Goal: Task Accomplishment & Management: Manage account settings

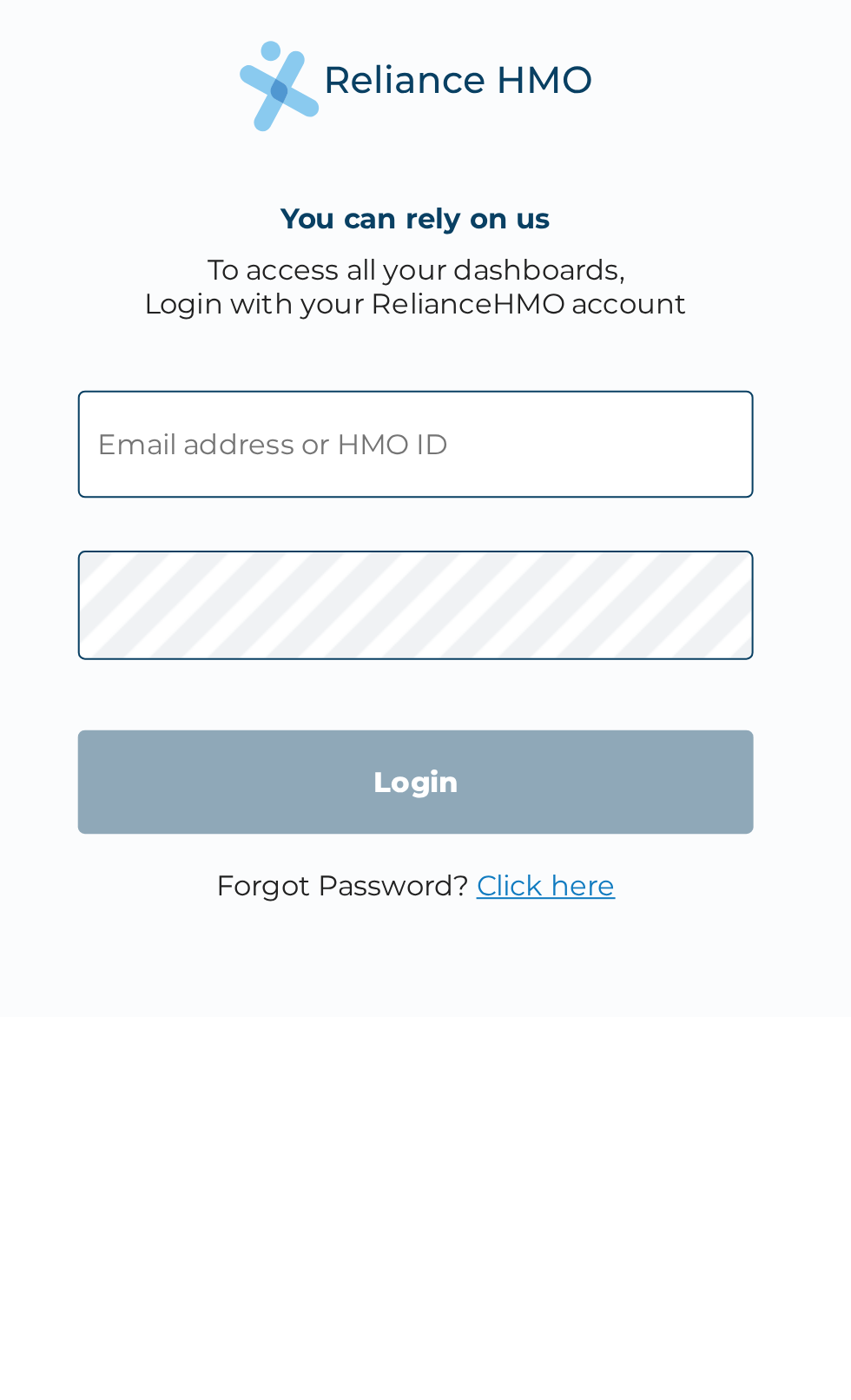
click at [378, 683] on input "text" at bounding box center [426, 678] width 333 height 53
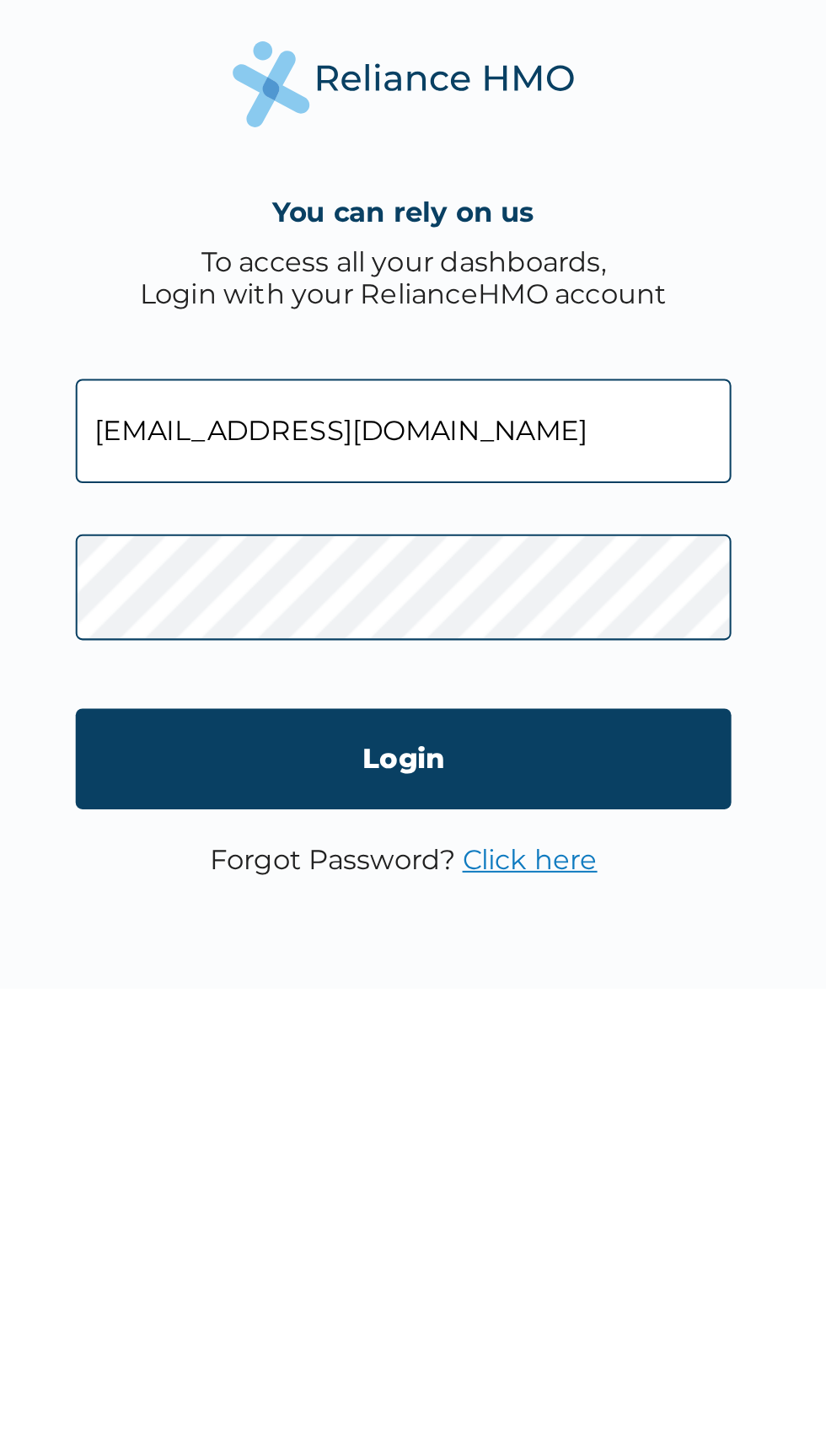
type input "[EMAIL_ADDRESS][DOMAIN_NAME]"
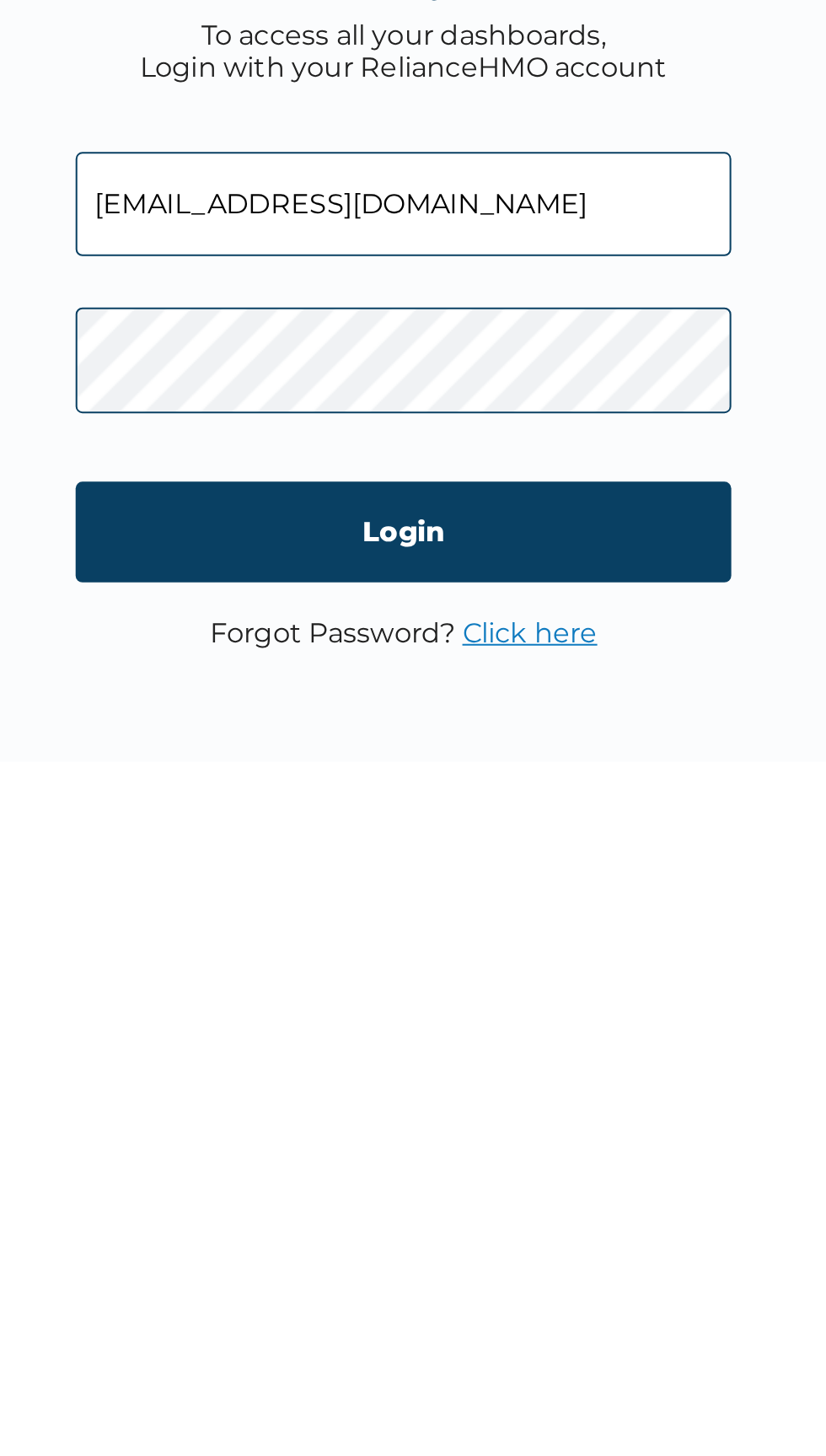
click at [492, 912] on link "Click here" at bounding box center [475, 917] width 66 height 16
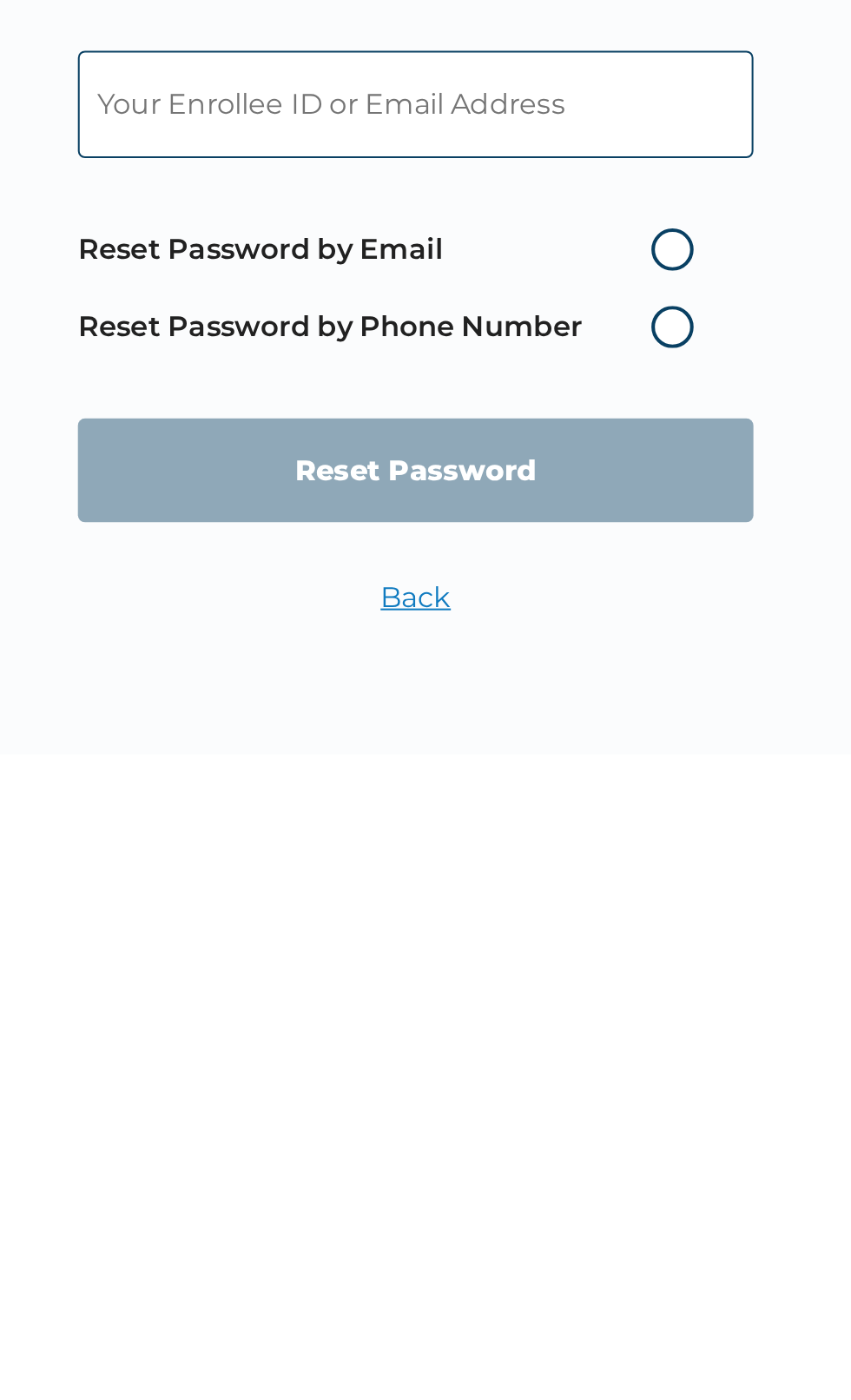
click at [576, 717] on span "Reset Password by Email Reset Password by Phone Number" at bounding box center [426, 731] width 333 height 76
click at [563, 715] on label "Reset Password by Email" at bounding box center [415, 712] width 313 height 21
click at [545, 715] on input "Reset Password by Email" at bounding box center [531, 711] width 27 height 27
radio input "true"
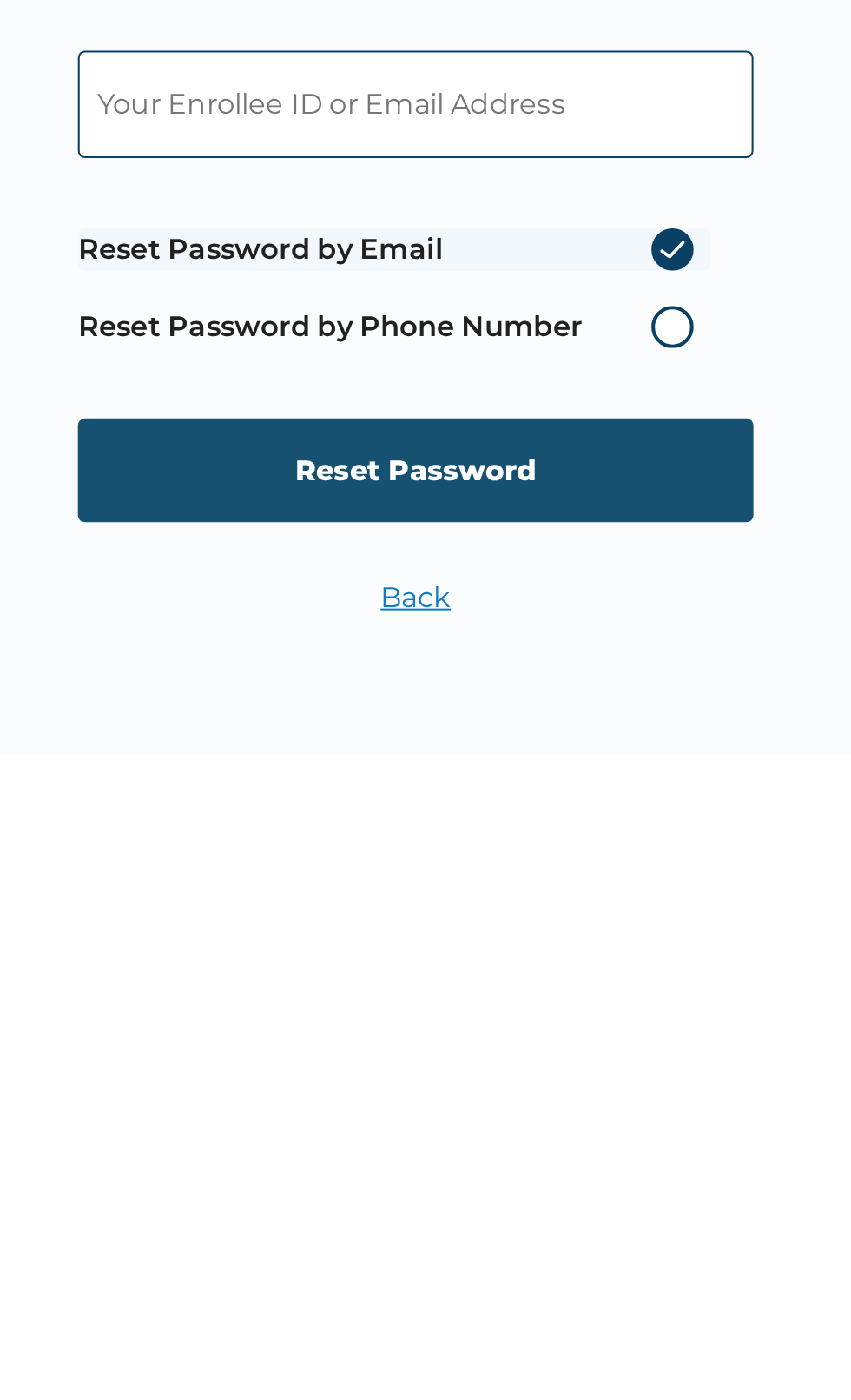
click at [495, 826] on input "Reset Password" at bounding box center [426, 820] width 333 height 51
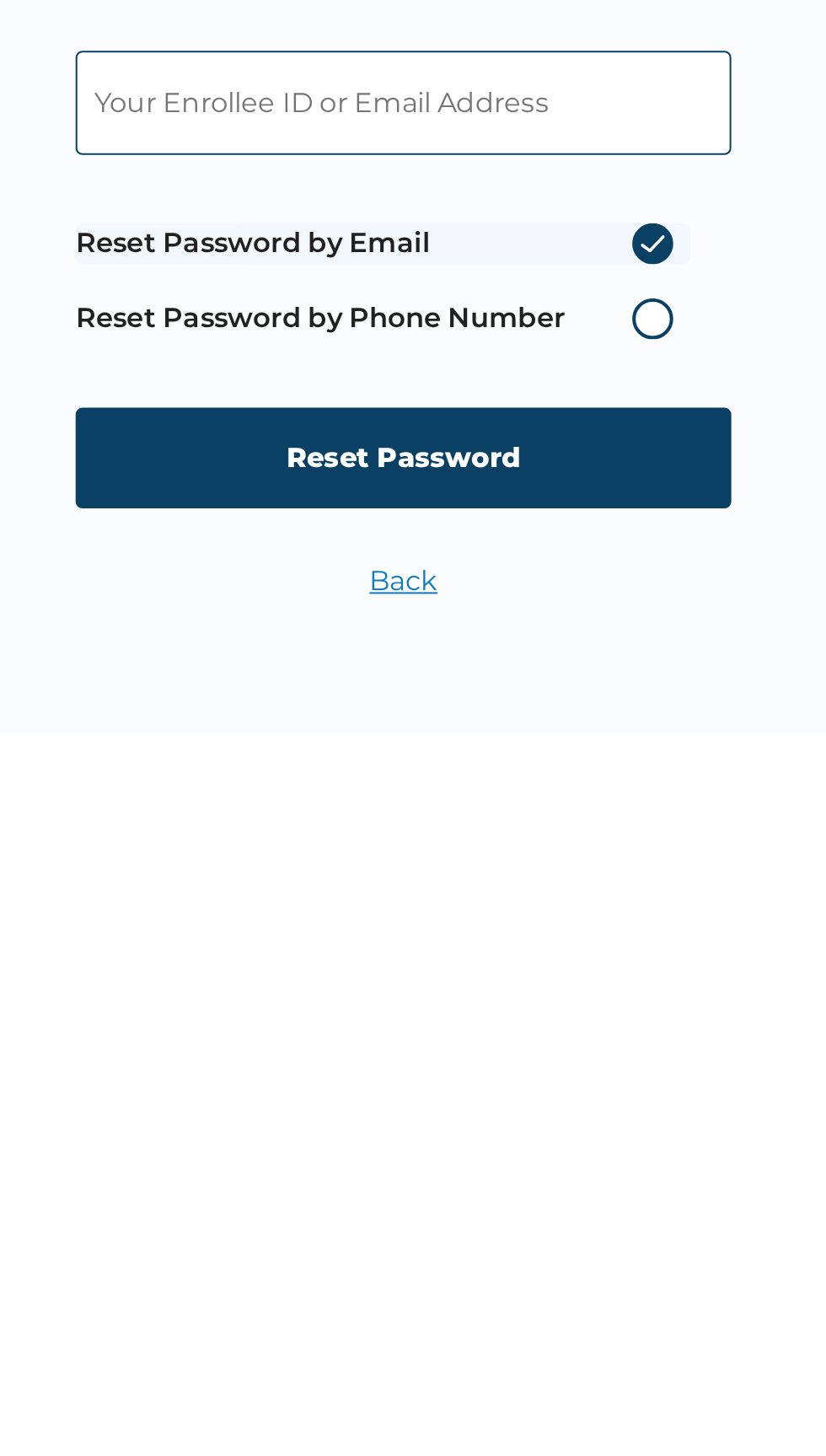
click at [474, 674] on input "text" at bounding box center [413, 670] width 324 height 52
type input "ayodele_b_balogun@yahoo.co.uk"
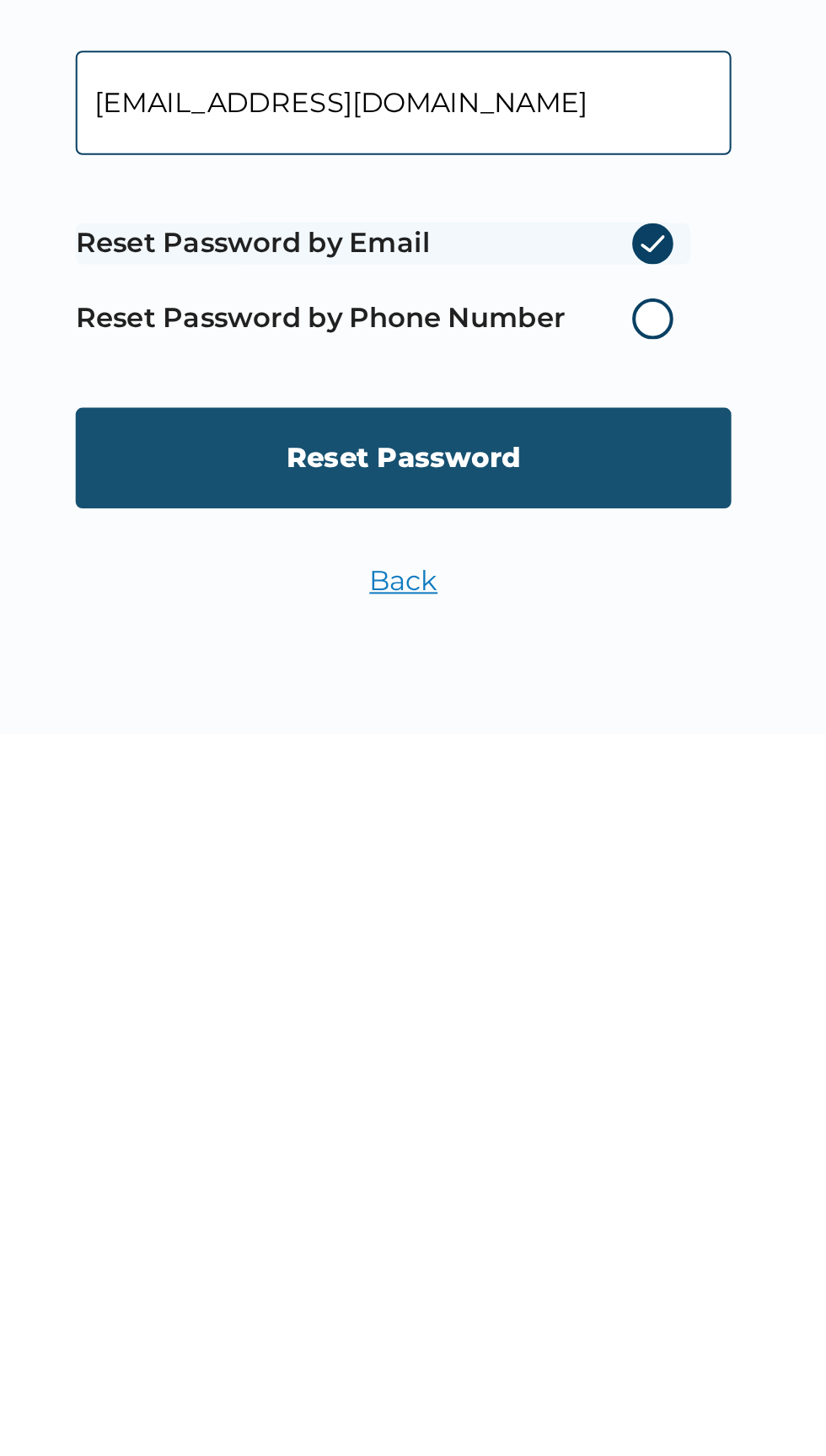
click at [466, 847] on input "Reset Password" at bounding box center [413, 845] width 324 height 50
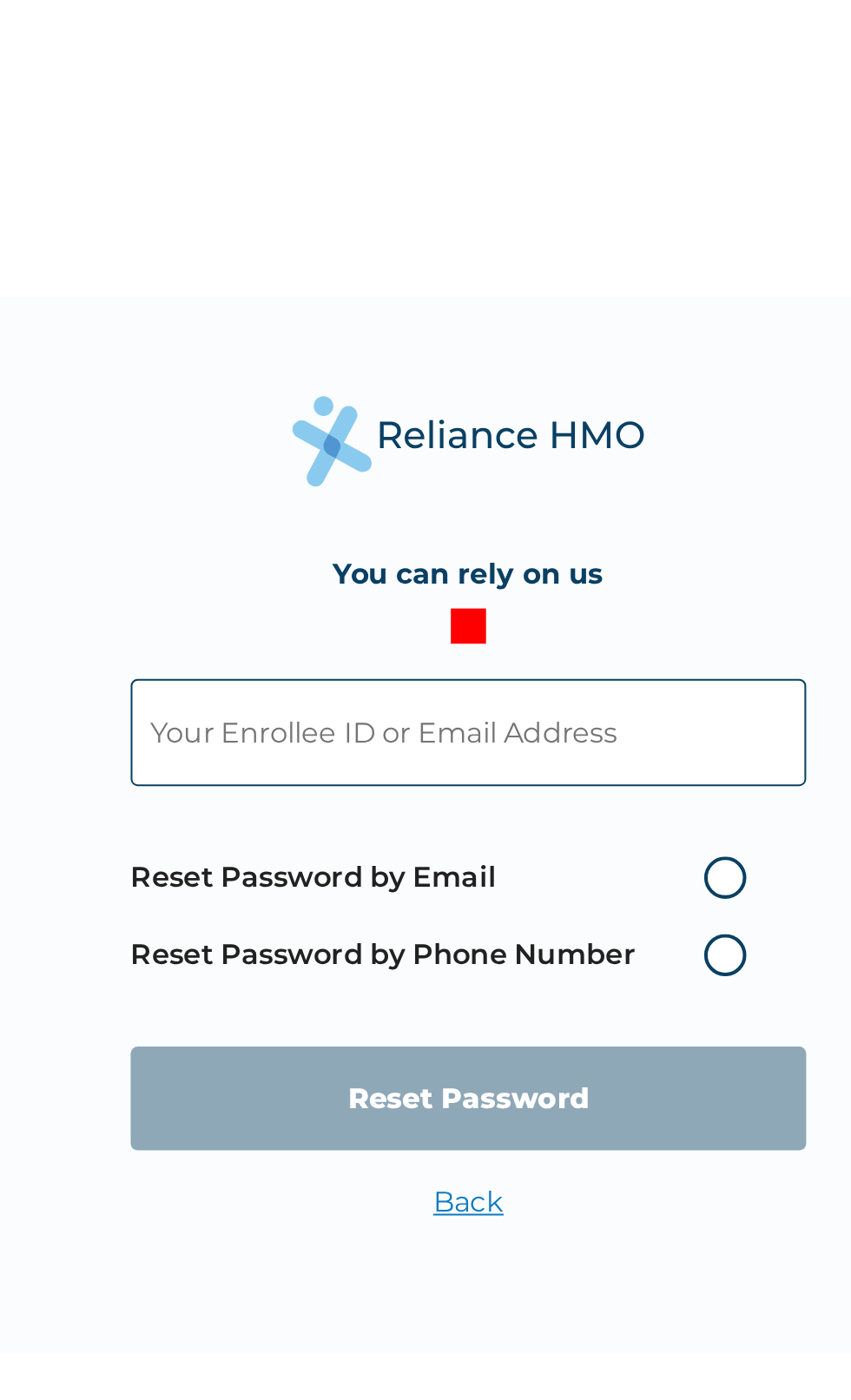
click at [426, 661] on input "text" at bounding box center [426, 654] width 333 height 53
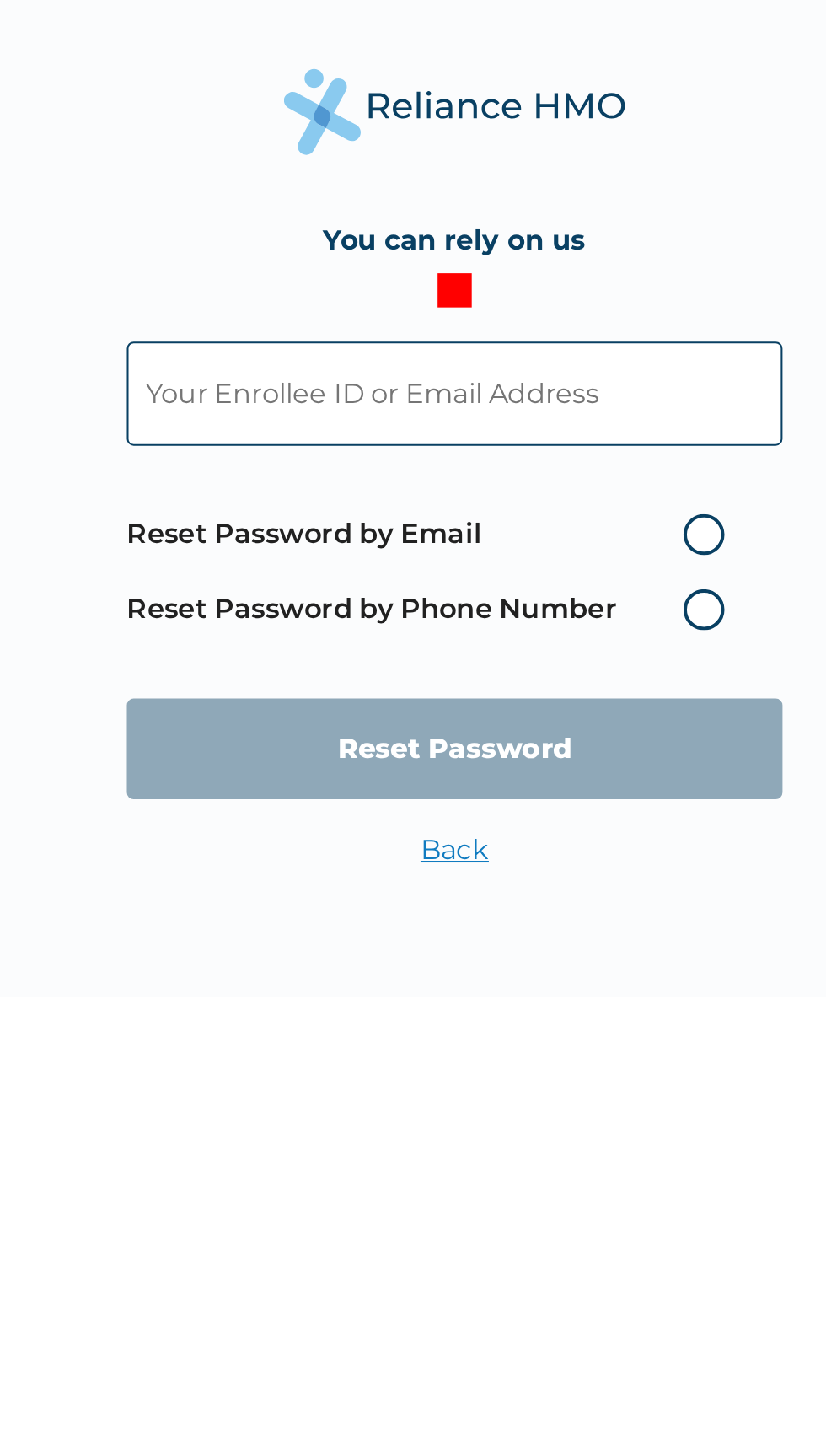
click at [395, 678] on input "text" at bounding box center [413, 683] width 324 height 52
type input "ayodele_b_balogun@yahoo.co.uk"
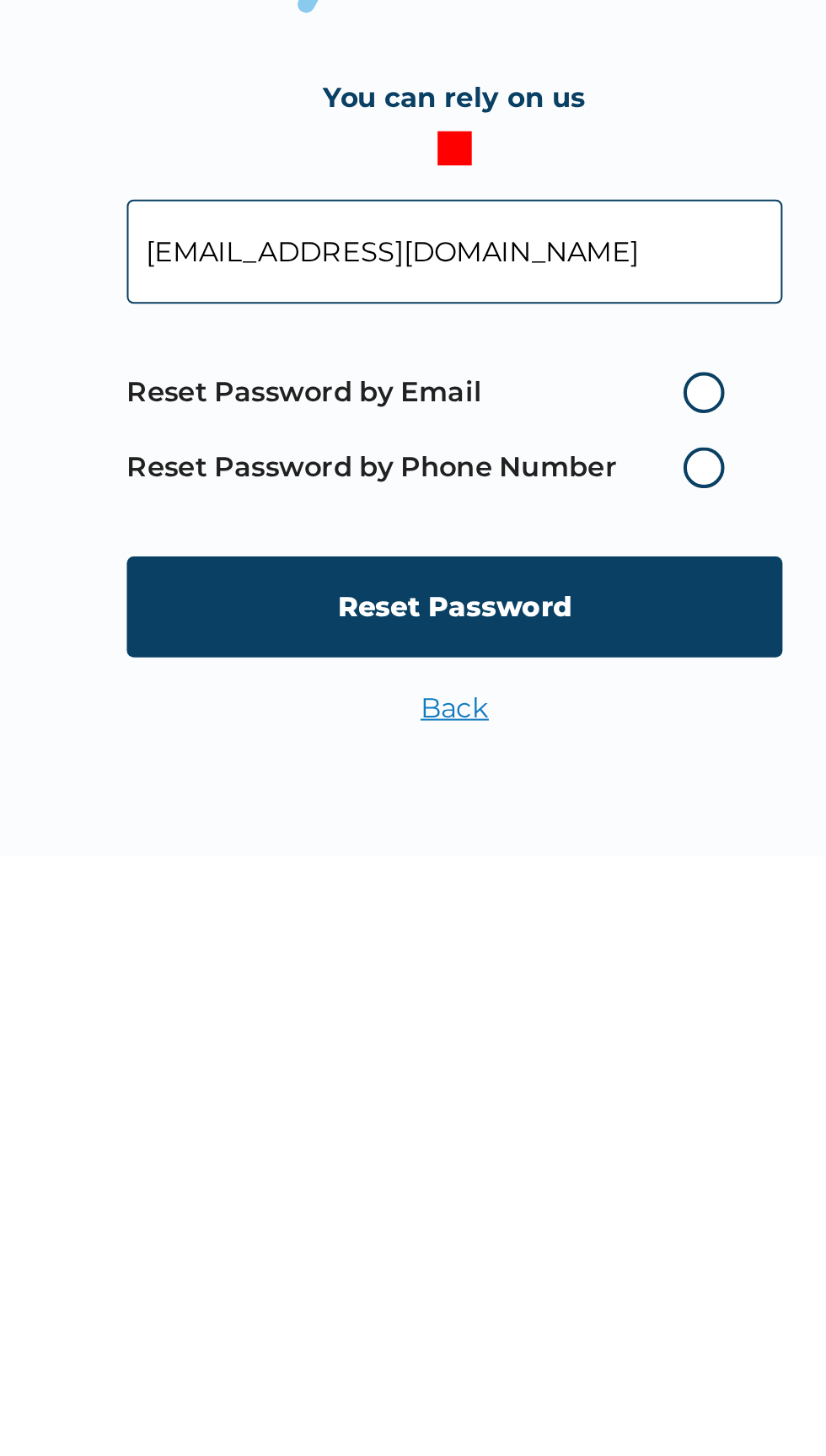
click at [547, 757] on label "Reset Password by Email" at bounding box center [403, 753] width 304 height 21
click at [529, 757] on input "Reset Password by Email" at bounding box center [515, 752] width 27 height 27
radio input "true"
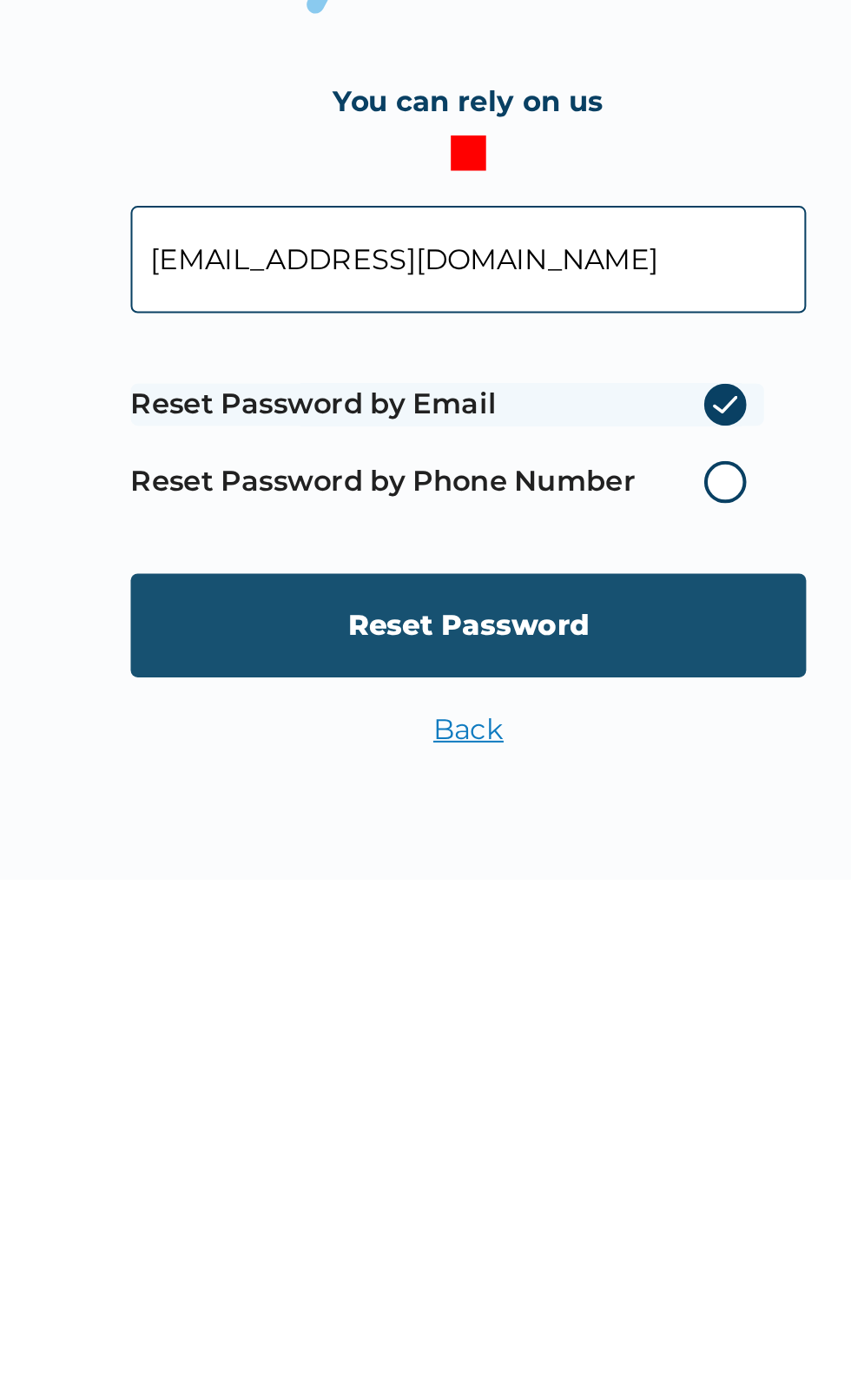
click at [449, 832] on input "Reset Password" at bounding box center [426, 835] width 333 height 51
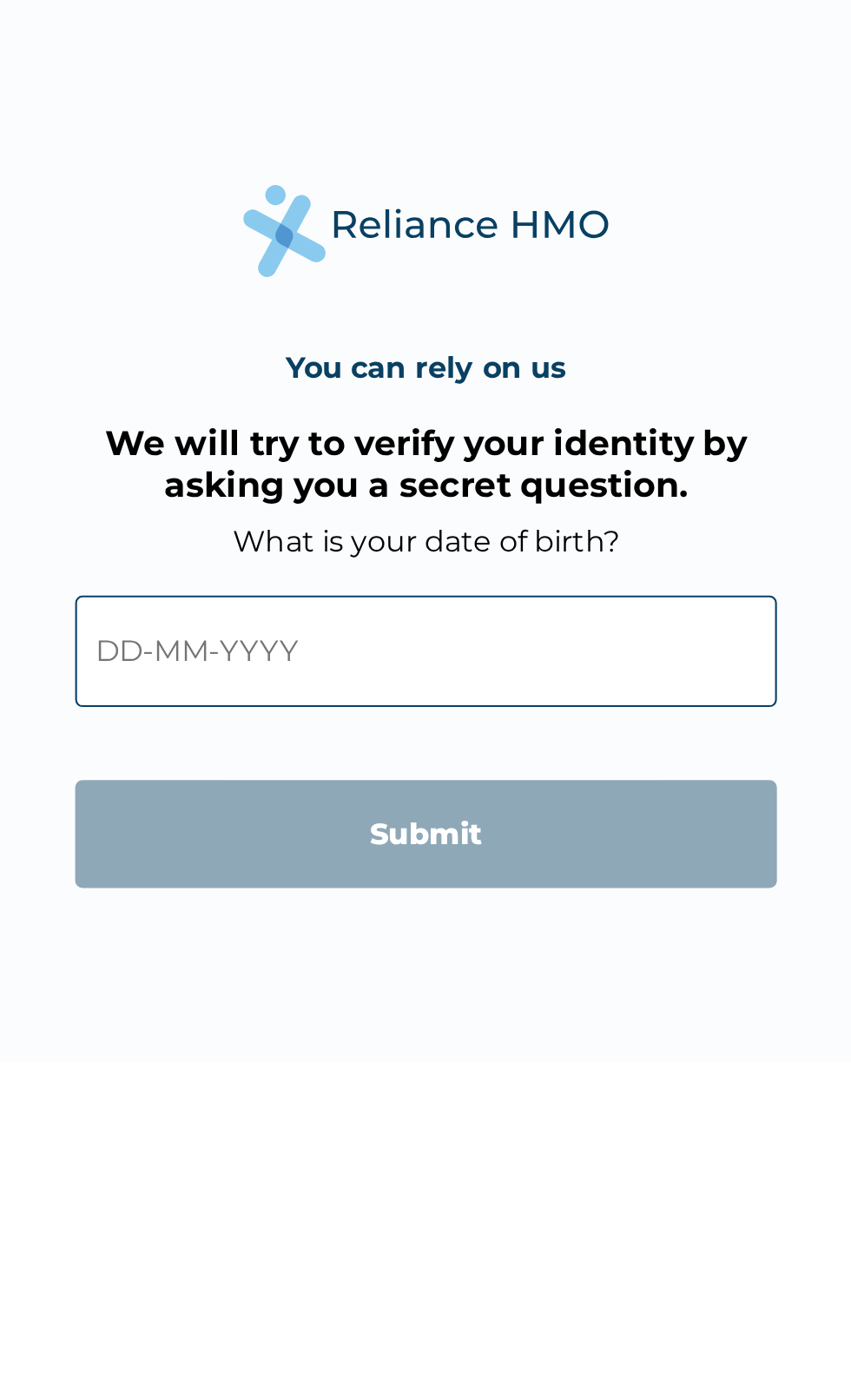
click at [382, 759] on input "text" at bounding box center [426, 766] width 333 height 53
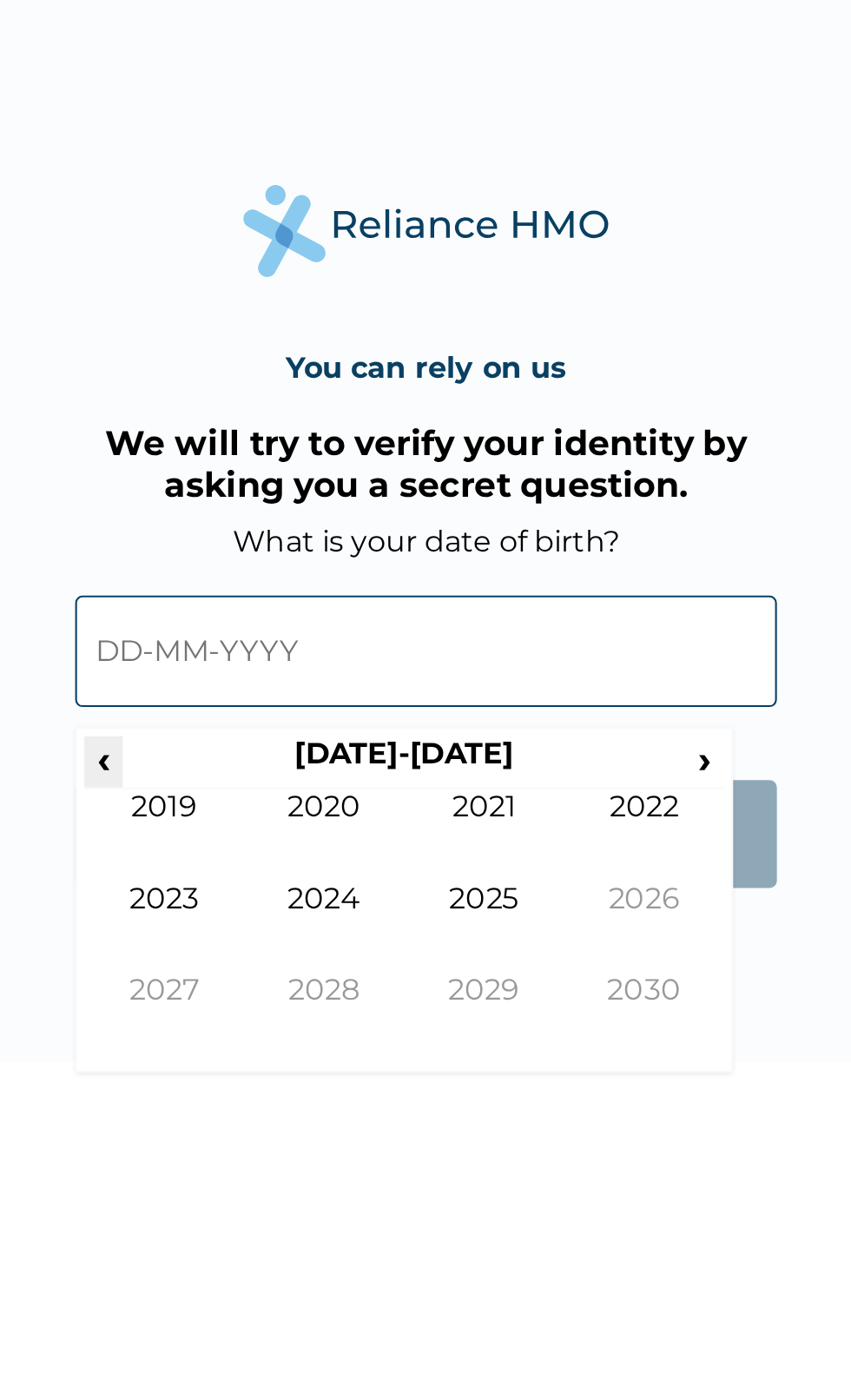
click at [272, 820] on span "‹" at bounding box center [272, 817] width 19 height 21
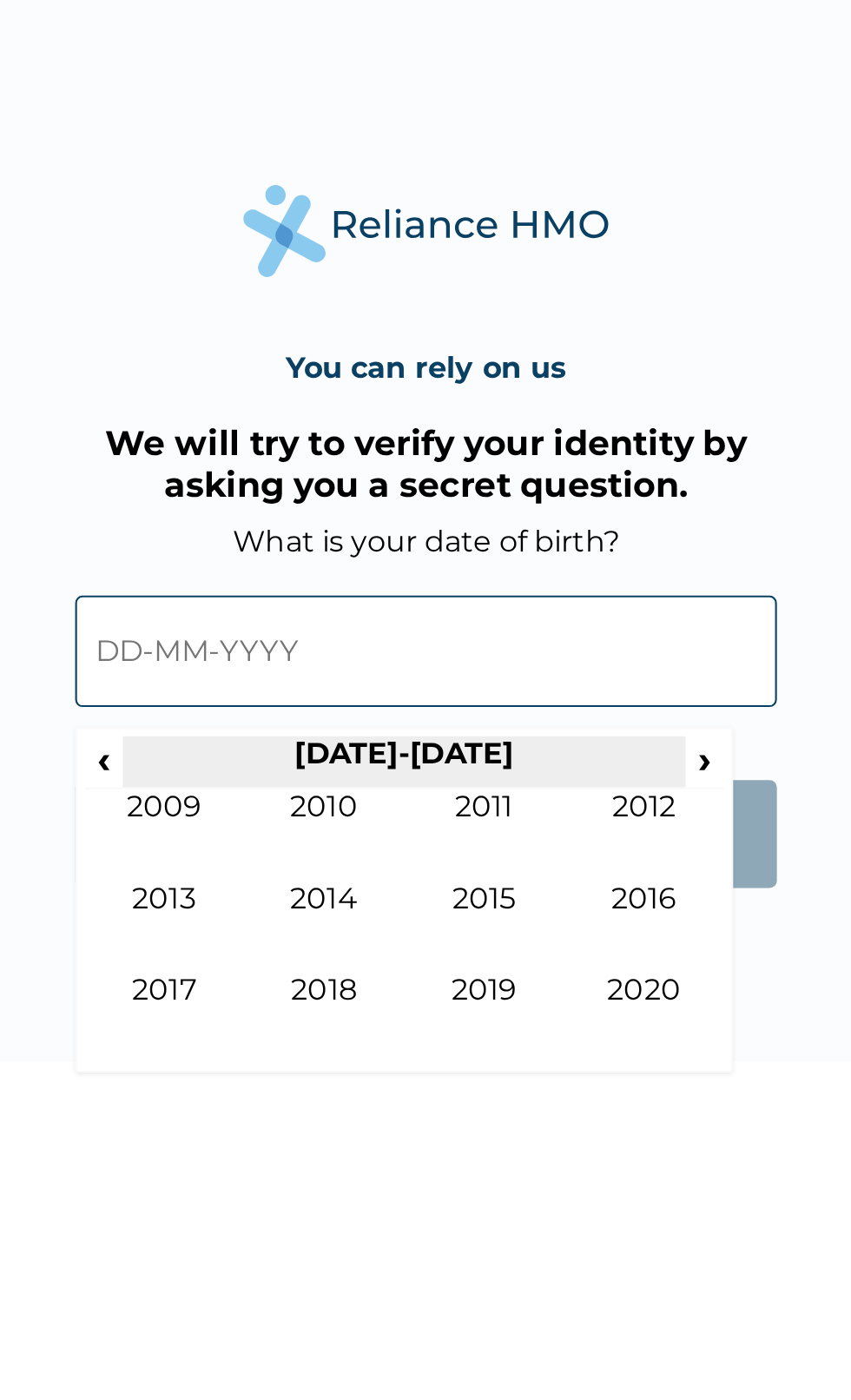
click at [291, 822] on th "2010-2019" at bounding box center [414, 817] width 267 height 24
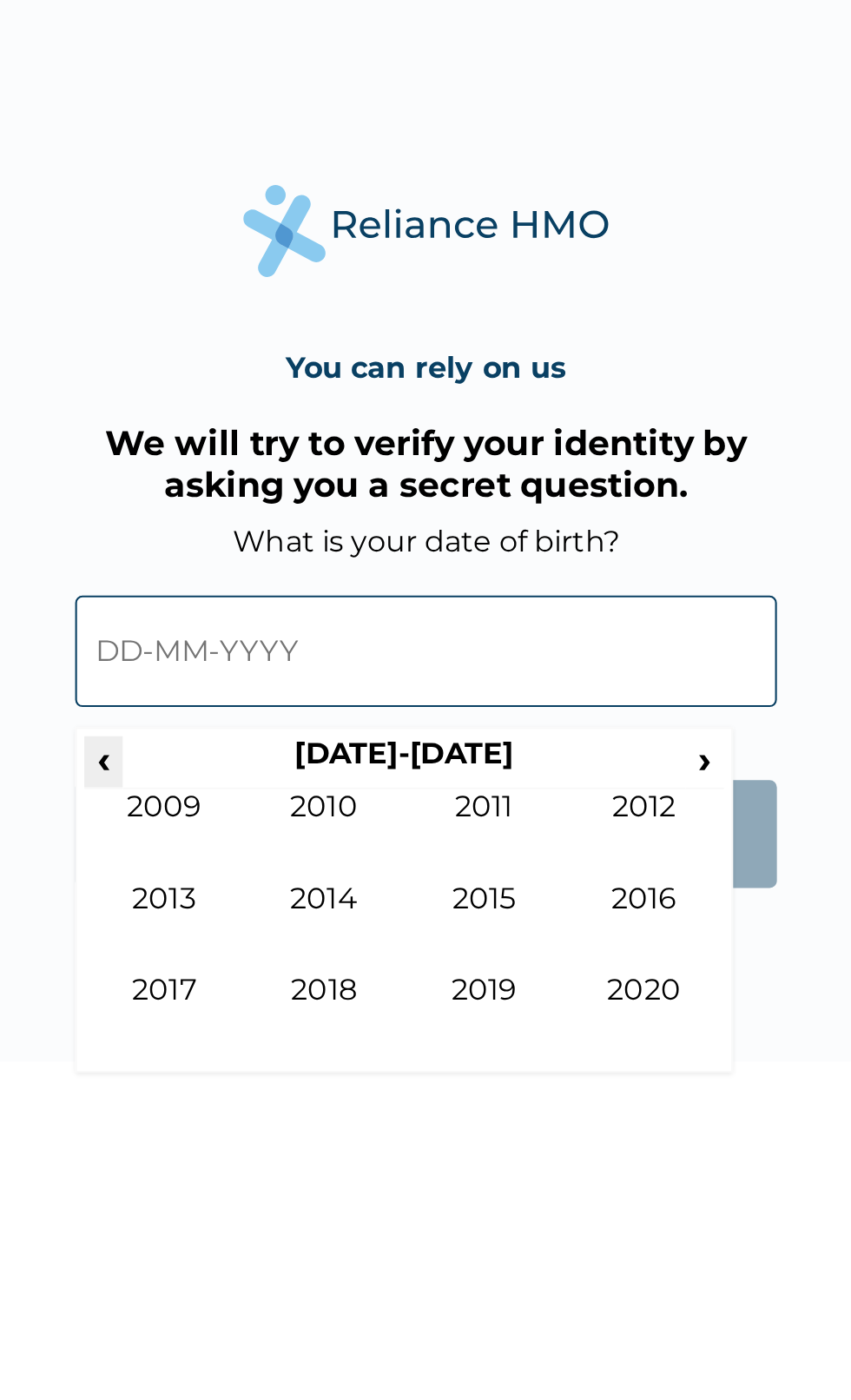
click at [272, 821] on span "‹" at bounding box center [272, 817] width 19 height 21
click at [281, 822] on span "‹" at bounding box center [272, 817] width 19 height 21
click at [273, 826] on span "‹" at bounding box center [272, 817] width 19 height 21
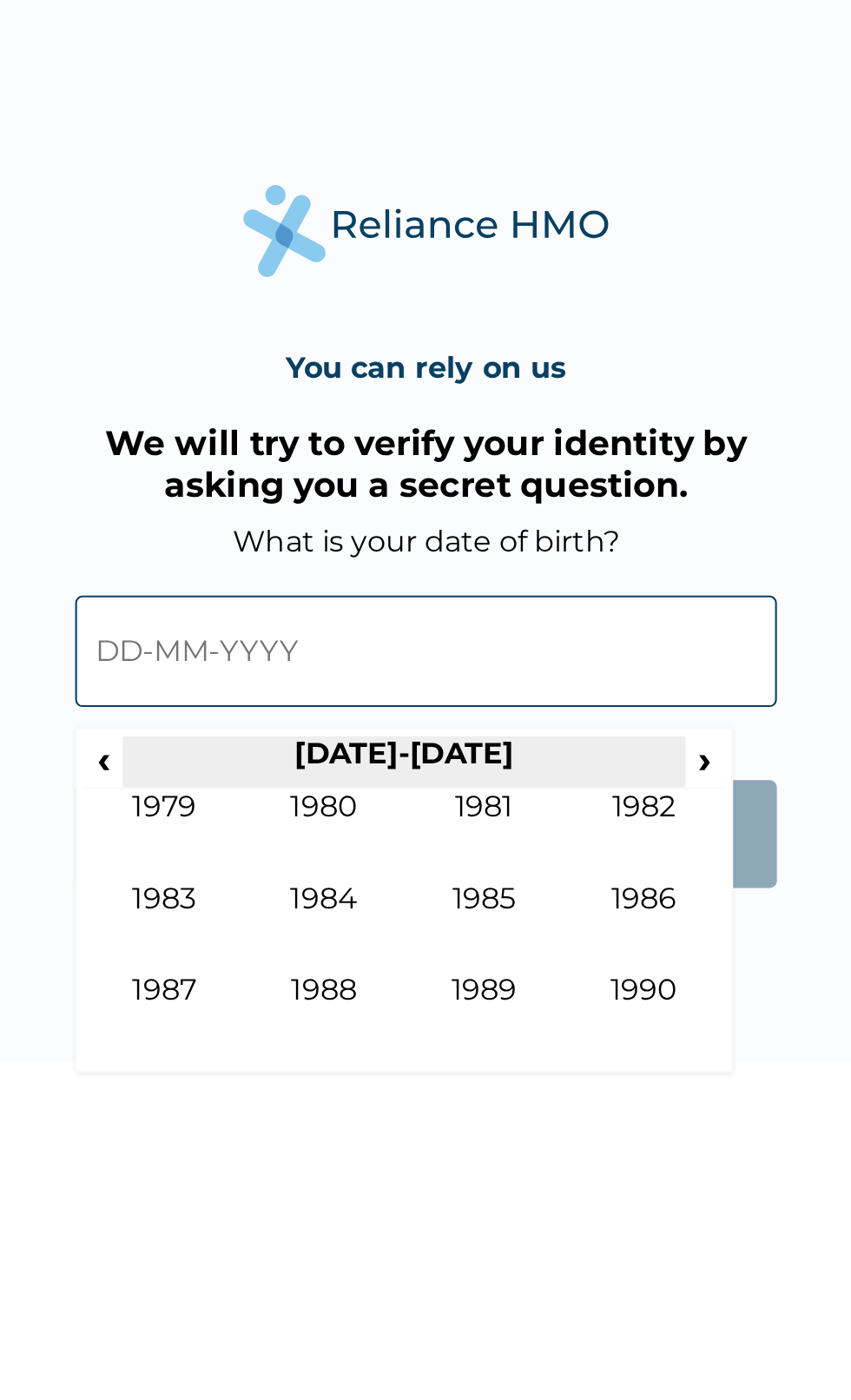
click at [283, 821] on th "1980-1989" at bounding box center [414, 817] width 267 height 24
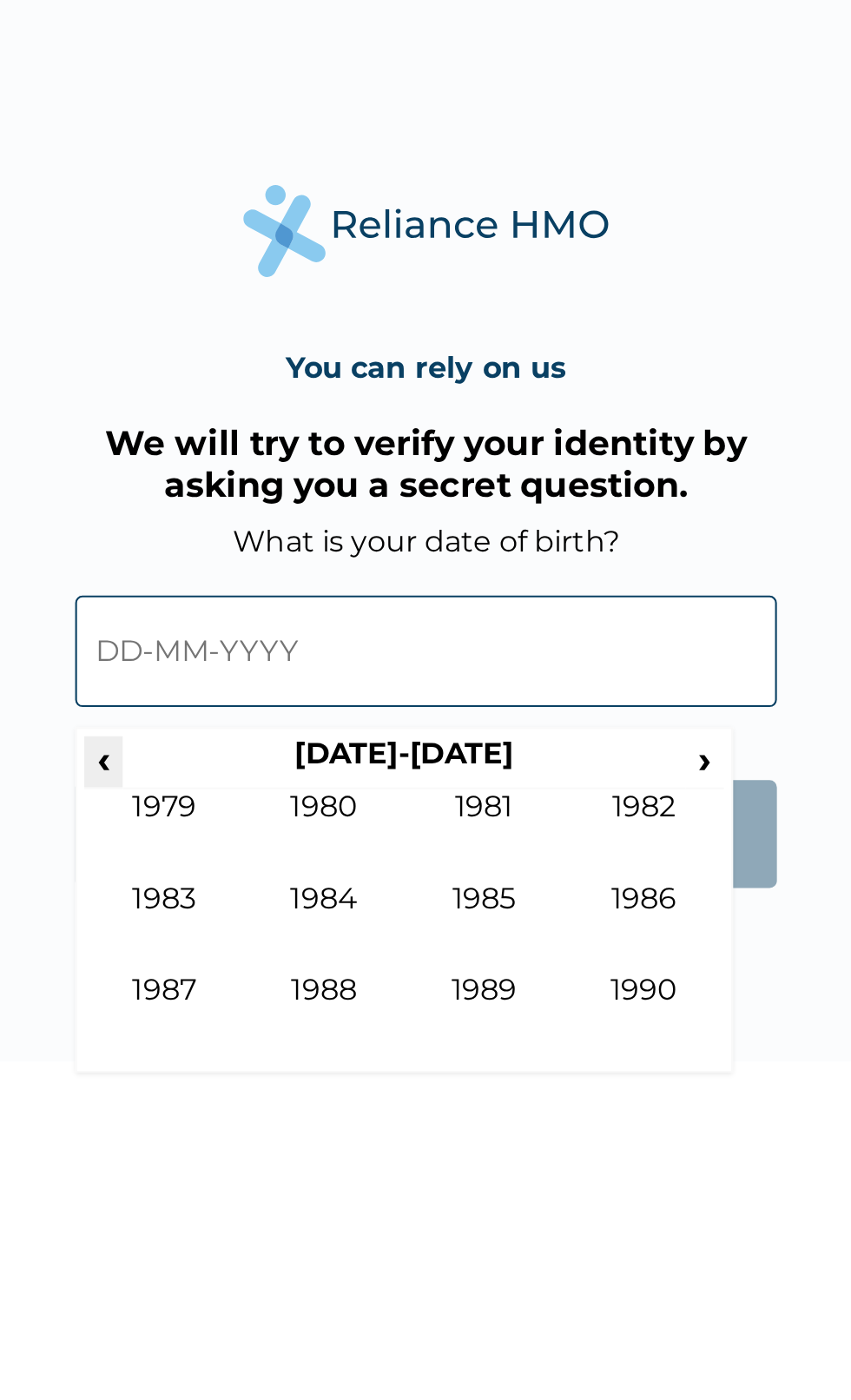
click at [271, 824] on span "‹" at bounding box center [272, 817] width 19 height 21
click at [272, 820] on span "‹" at bounding box center [272, 817] width 19 height 21
click at [301, 930] on td "1967" at bounding box center [301, 940] width 76 height 43
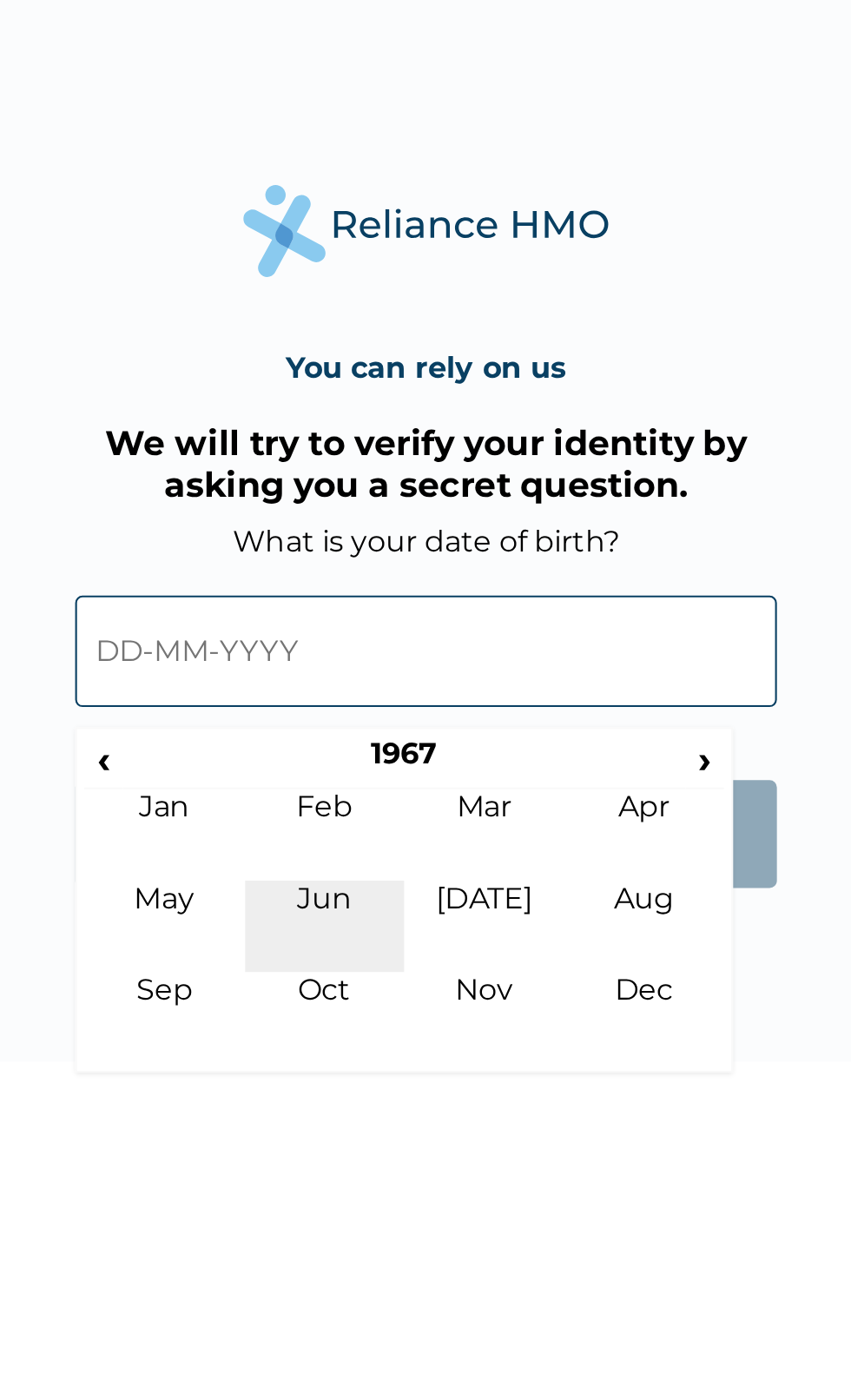
click at [379, 886] on td "Jun" at bounding box center [378, 896] width 76 height 43
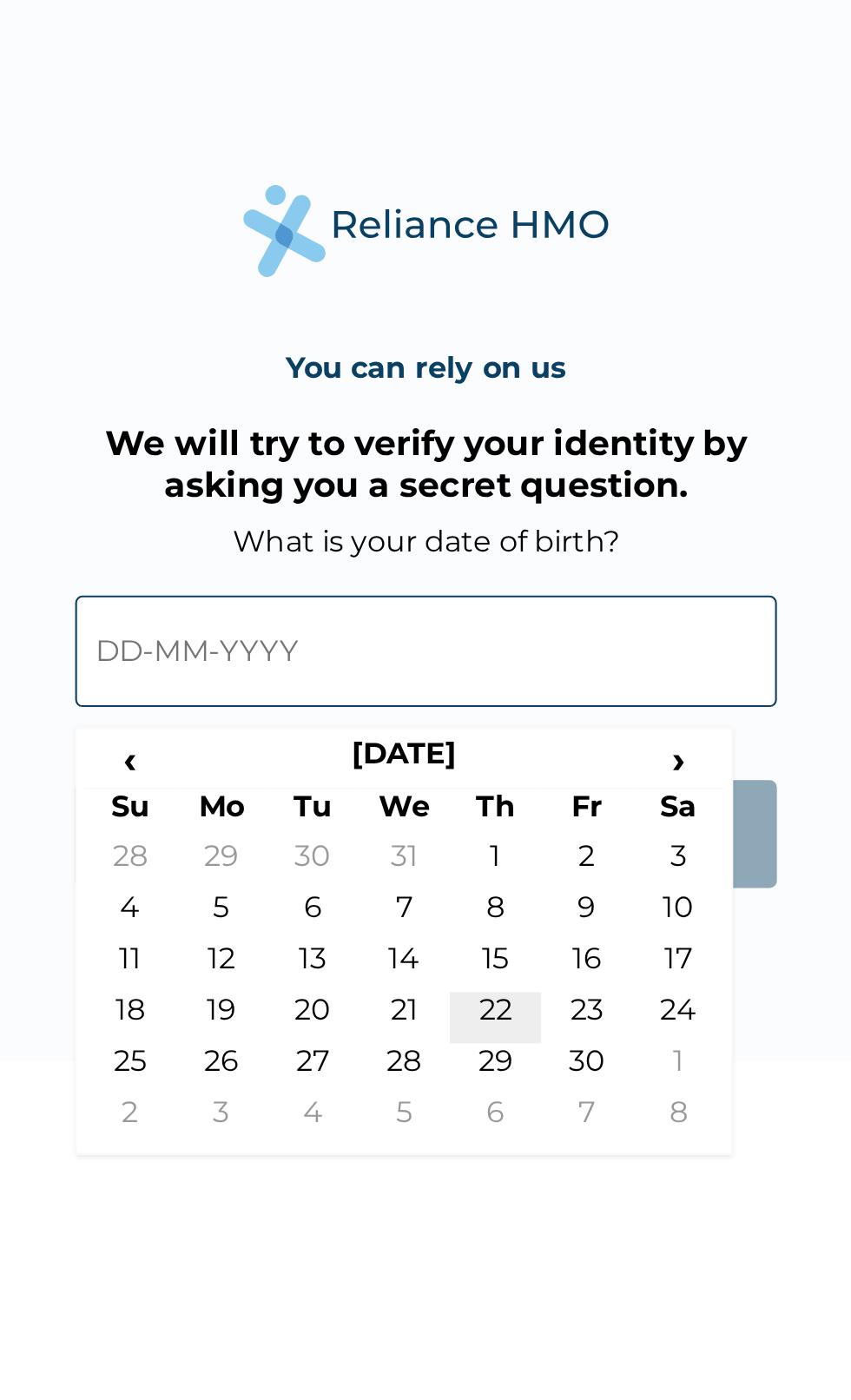
click at [460, 935] on td "22" at bounding box center [458, 939] width 43 height 24
type input "22-06-1967"
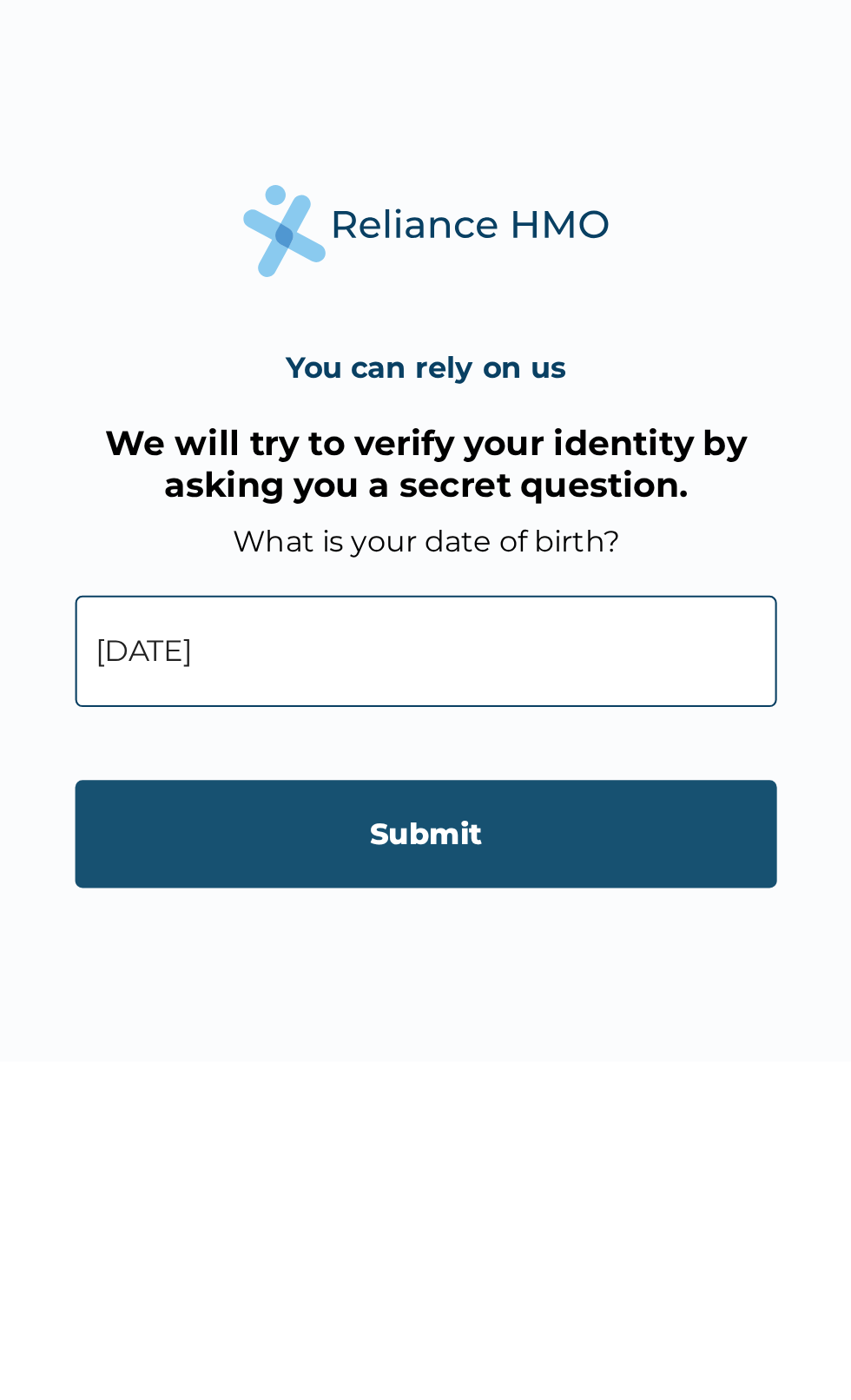
click at [480, 855] on input "Submit" at bounding box center [426, 853] width 333 height 51
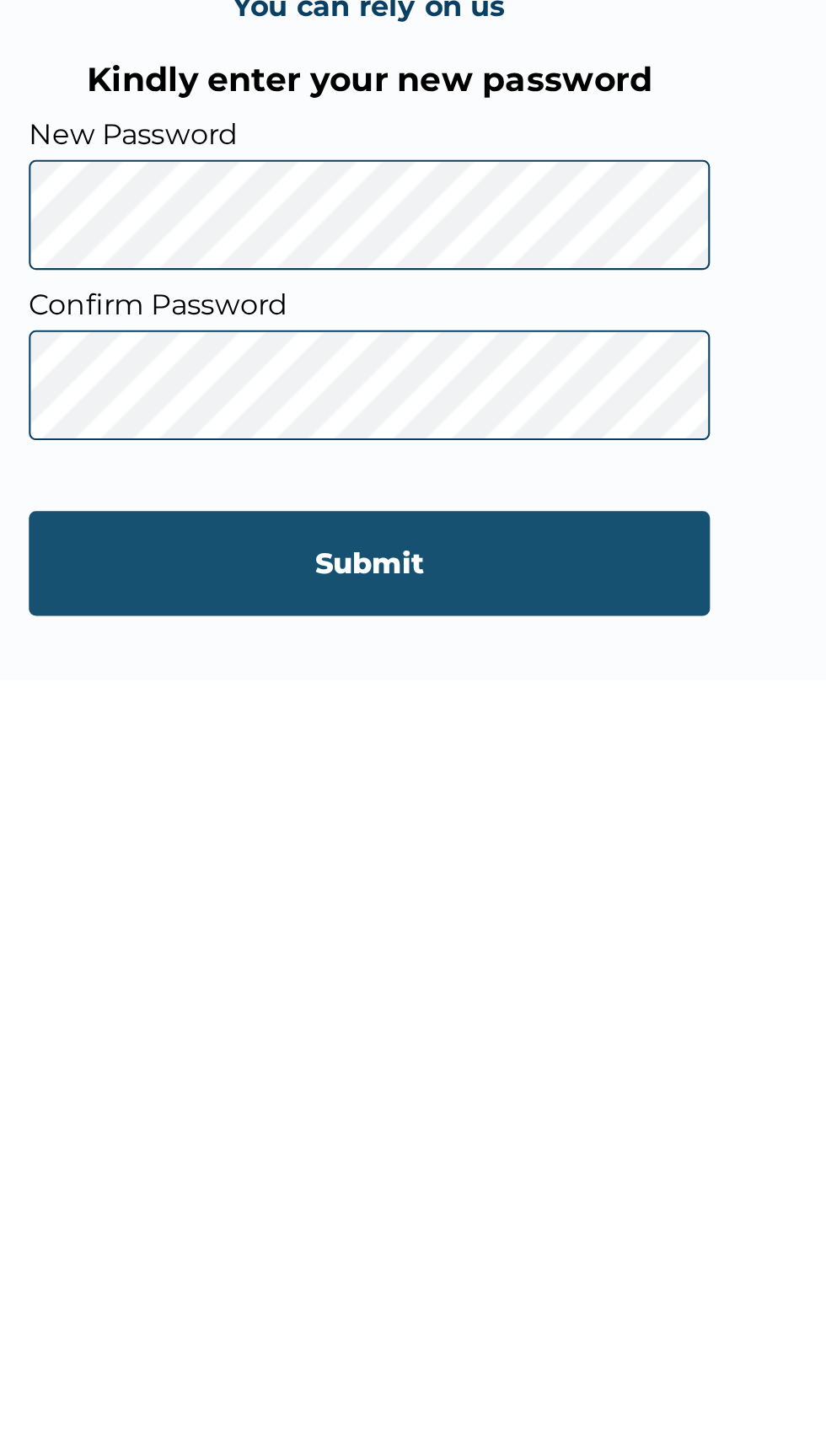
click at [438, 925] on input "Submit" at bounding box center [413, 926] width 324 height 50
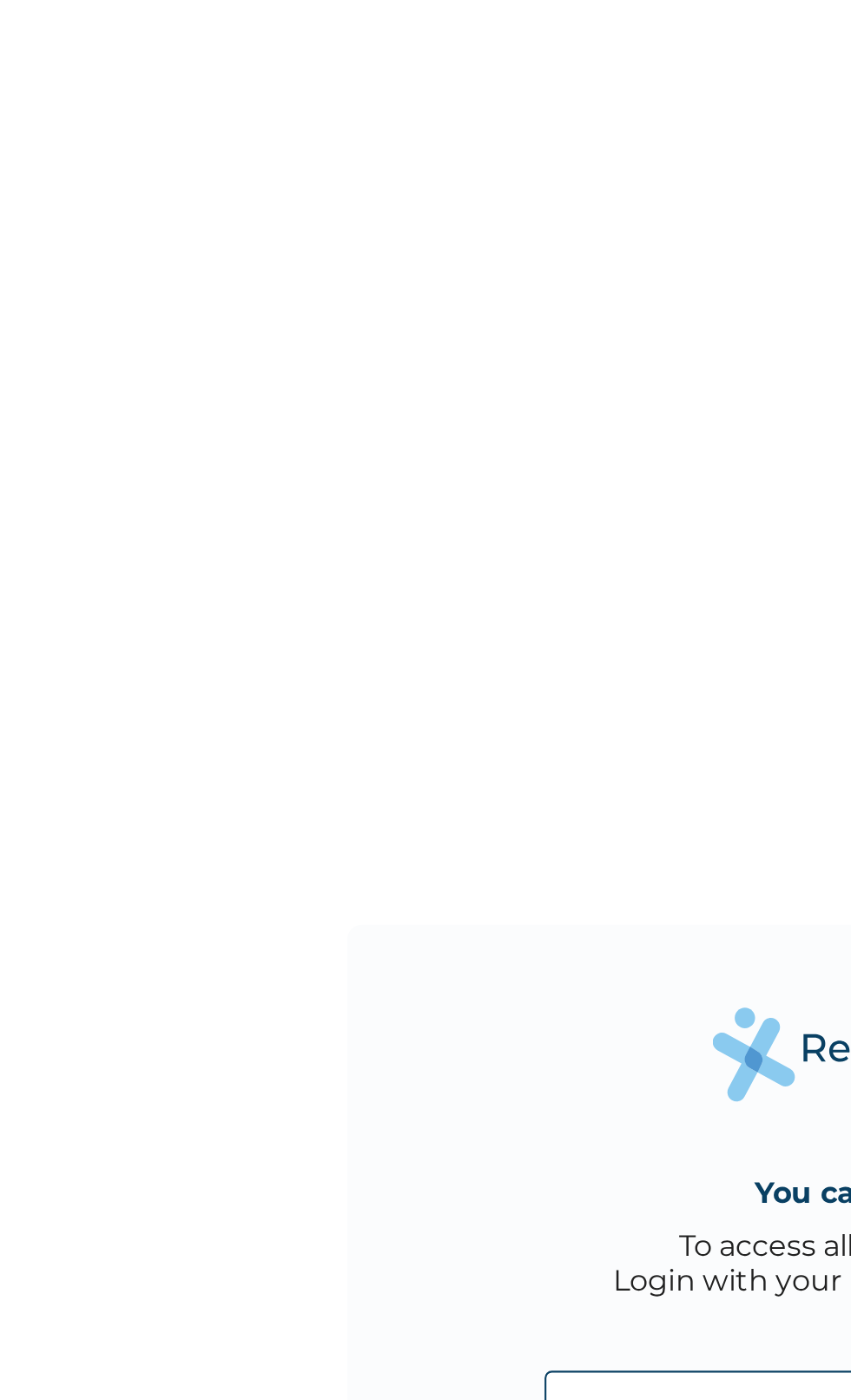
click at [315, 254] on div "You can rely on us To access all your dashboards, Login with your RelianceHMO a…" at bounding box center [426, 700] width 851 height 1400
